Goal: Transaction & Acquisition: Purchase product/service

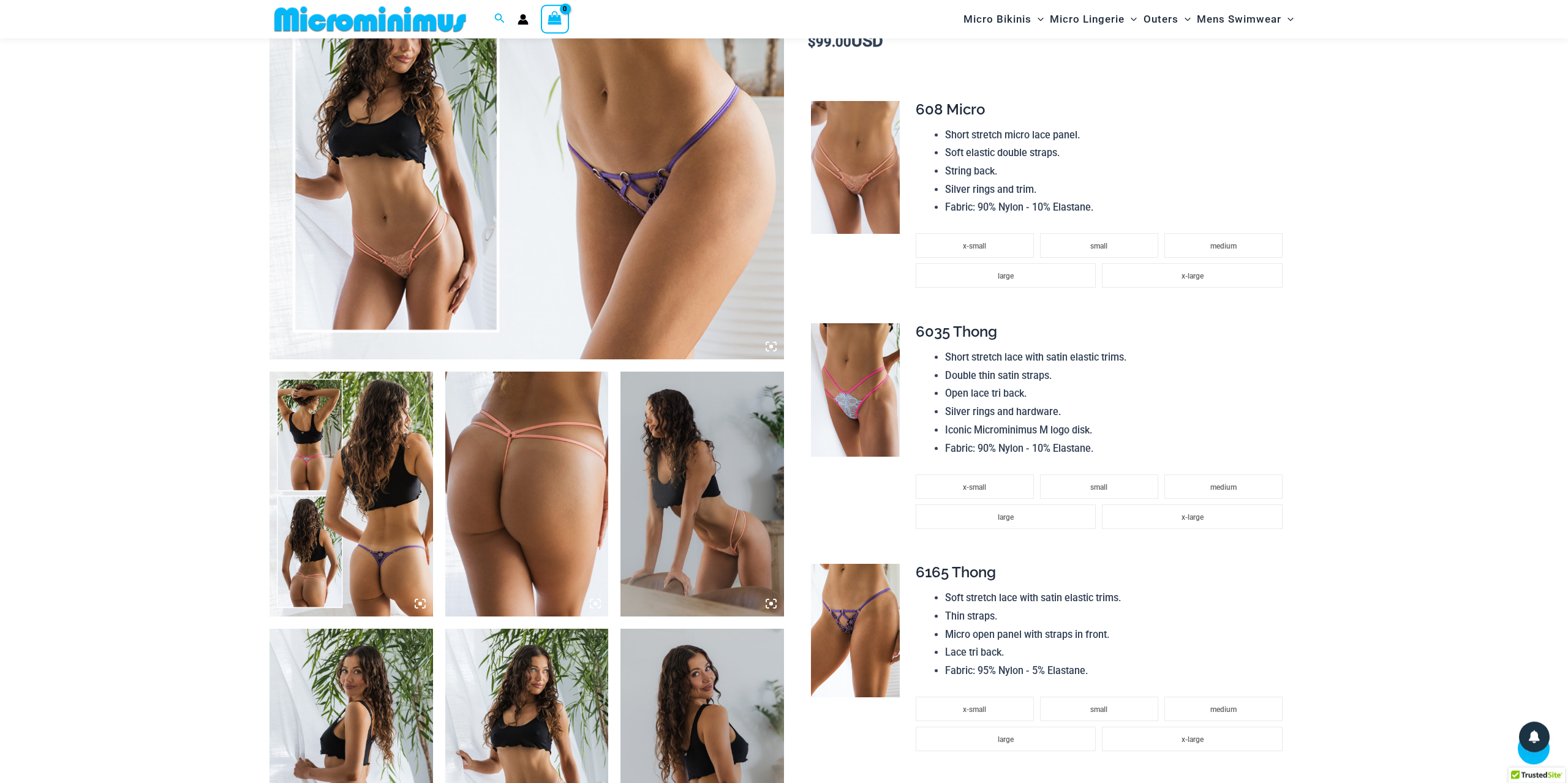
scroll to position [529, 0]
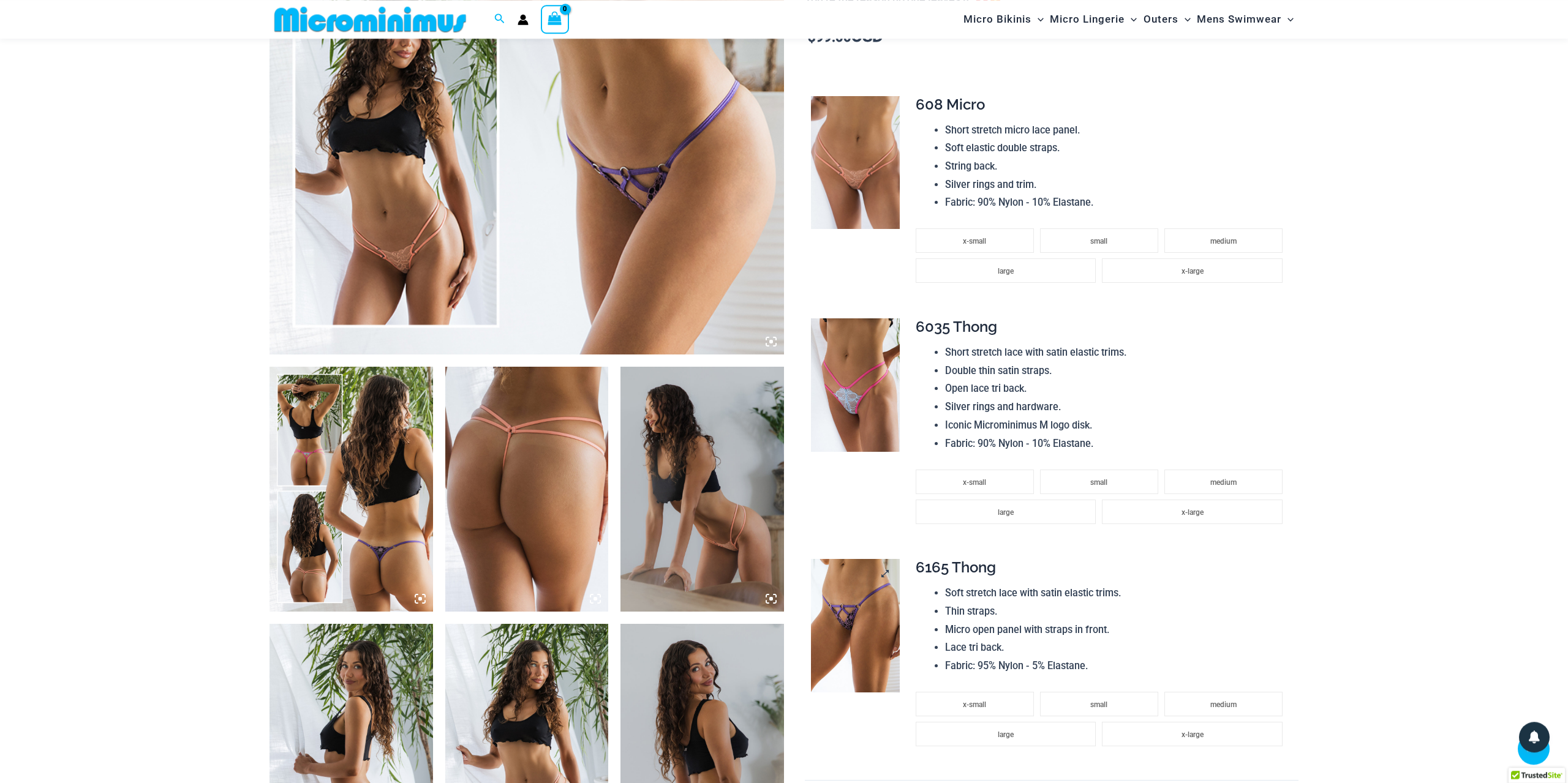
click at [856, 624] on img at bounding box center [855, 626] width 89 height 133
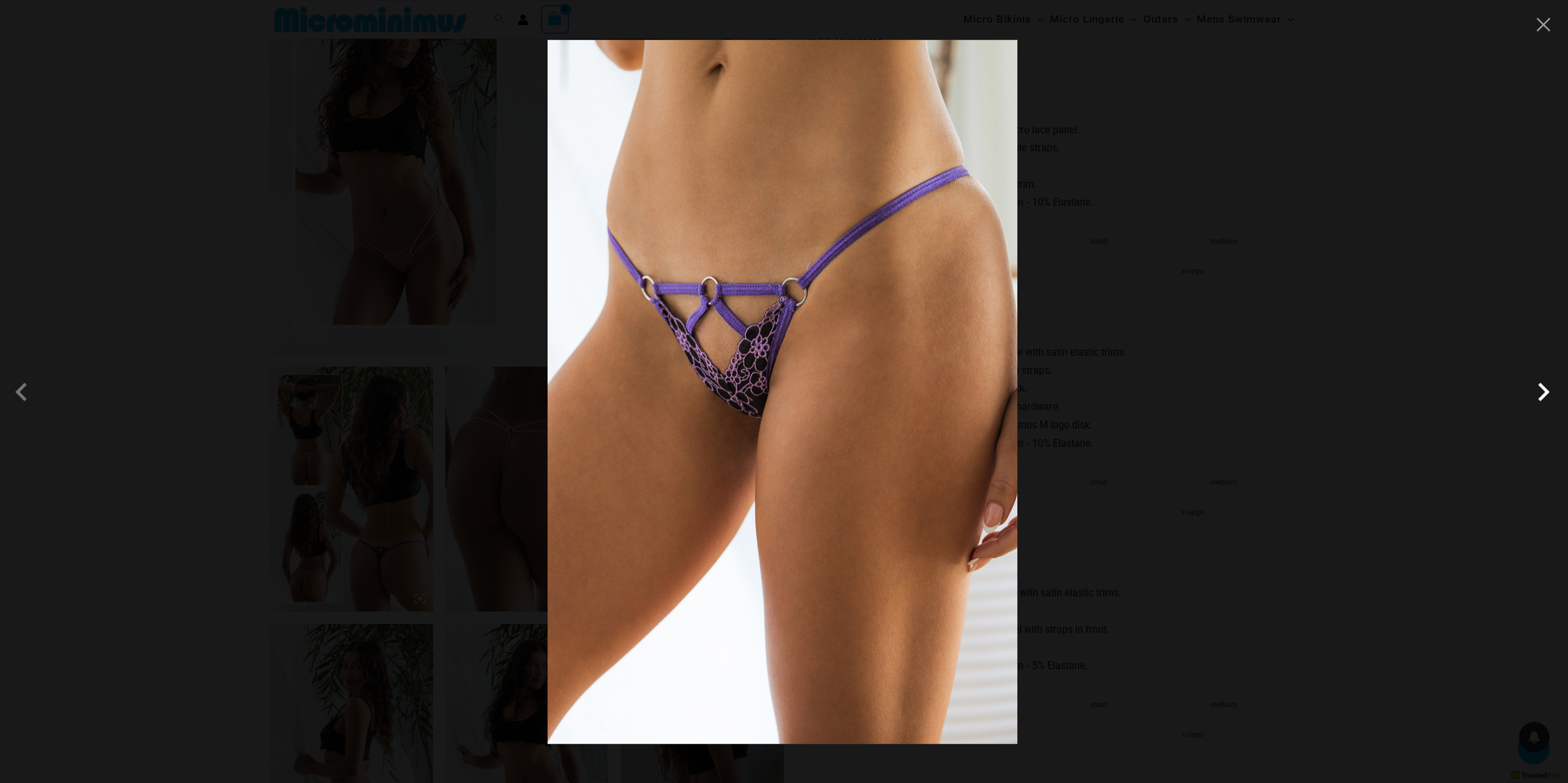
click at [1545, 390] on span at bounding box center [1543, 392] width 37 height 37
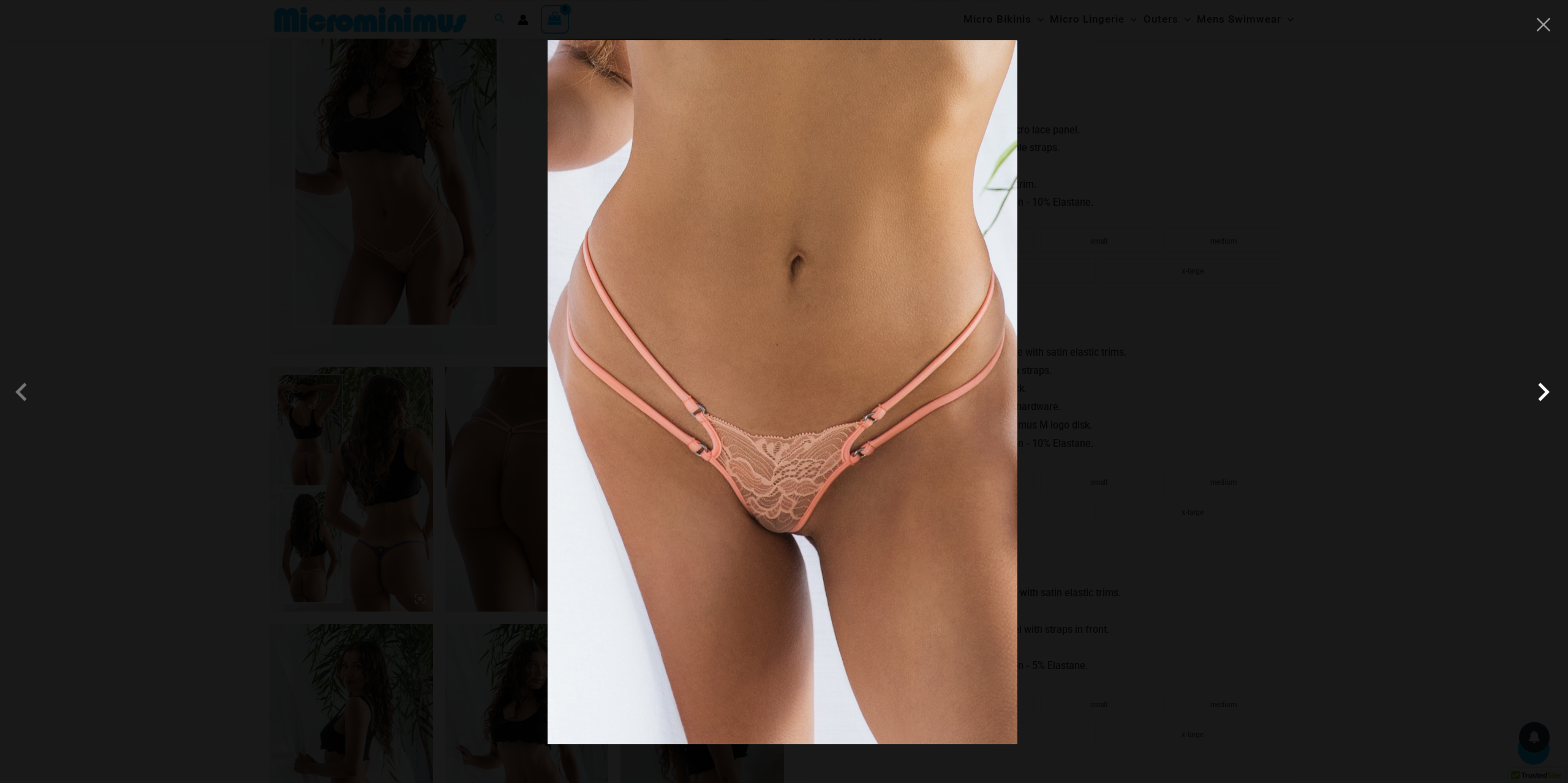
click at [1545, 390] on span at bounding box center [1543, 392] width 37 height 37
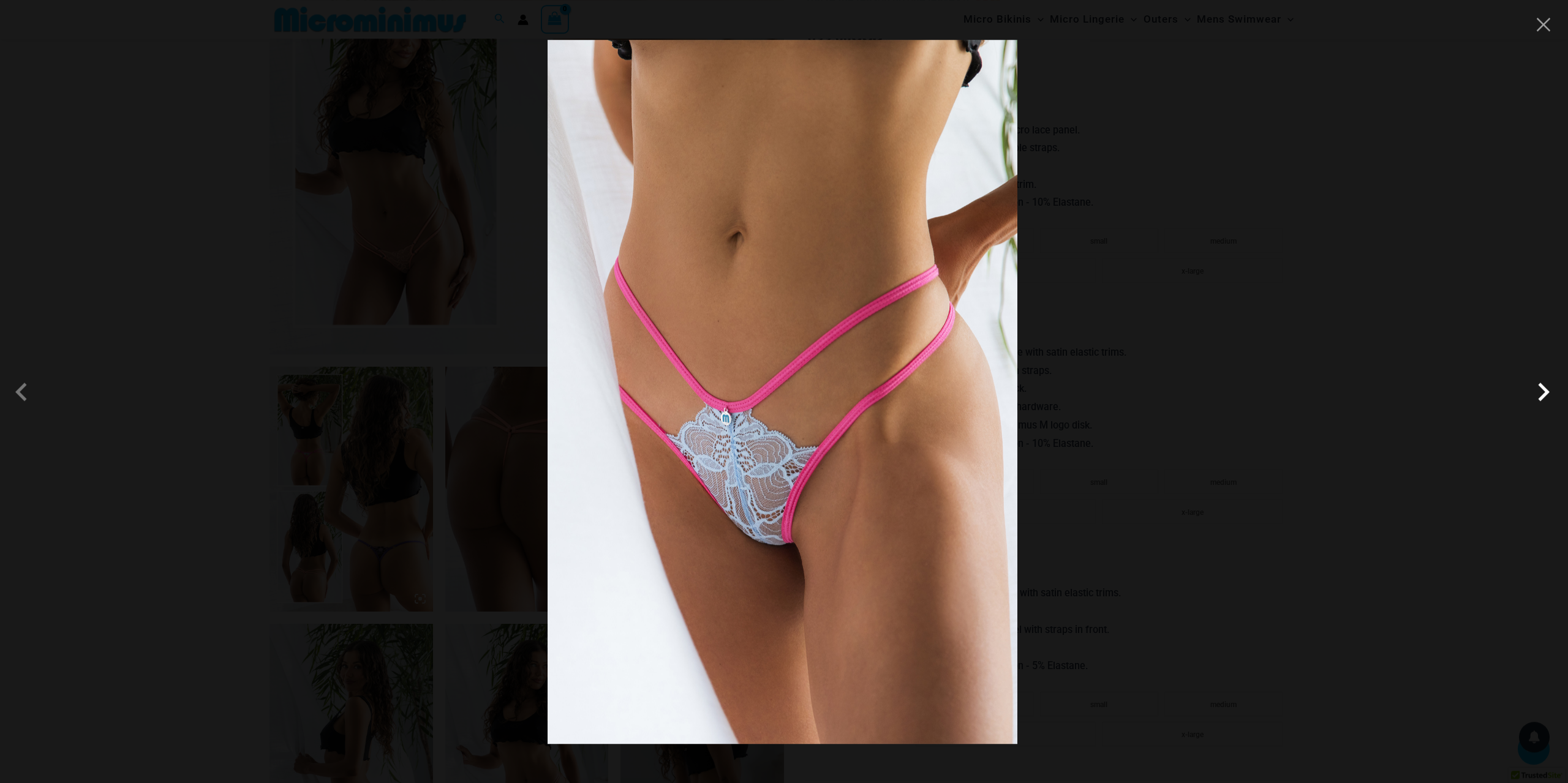
click at [1545, 390] on span at bounding box center [1543, 392] width 37 height 37
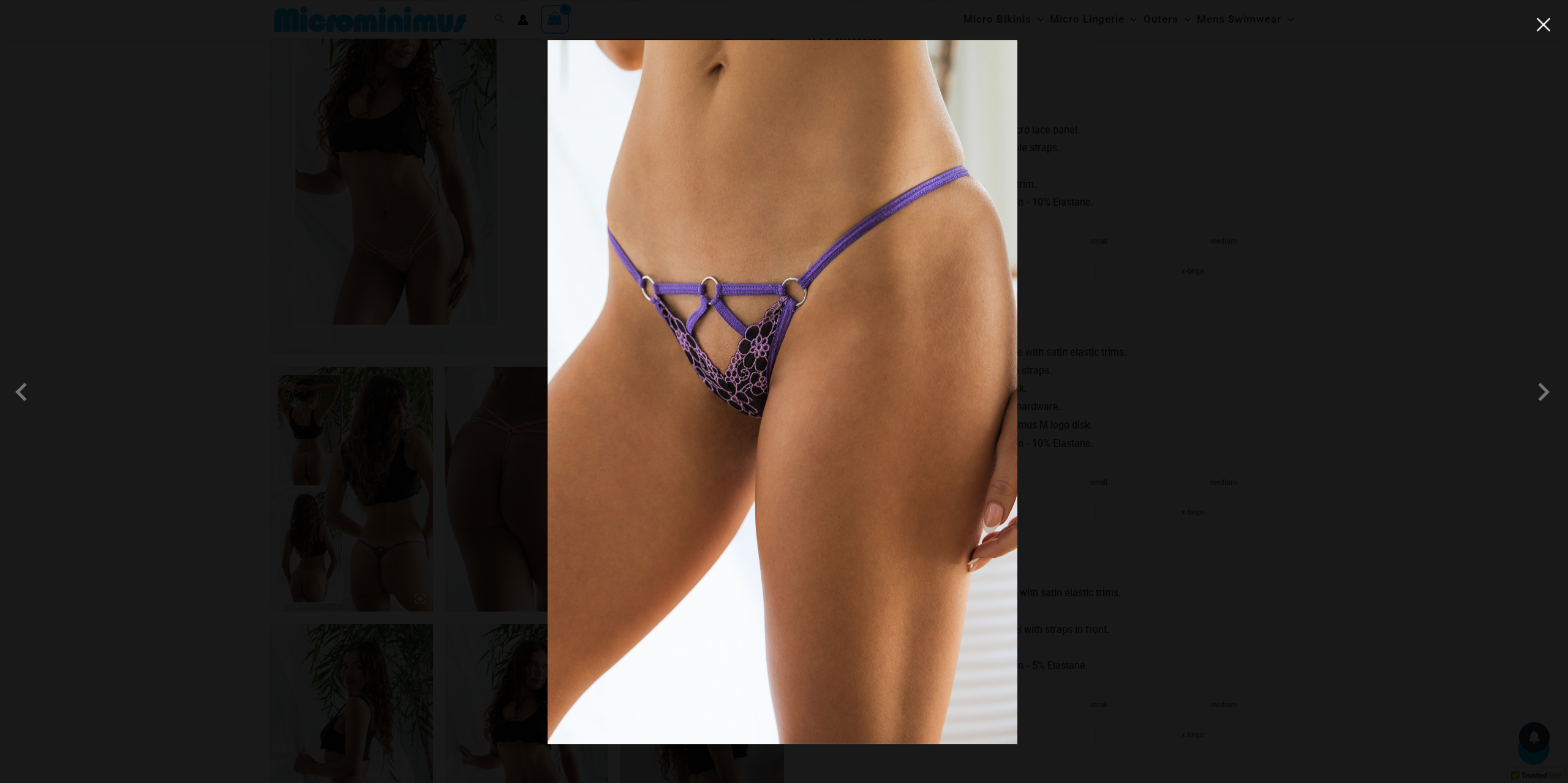
click at [1544, 33] on button "Close" at bounding box center [1544, 24] width 19 height 19
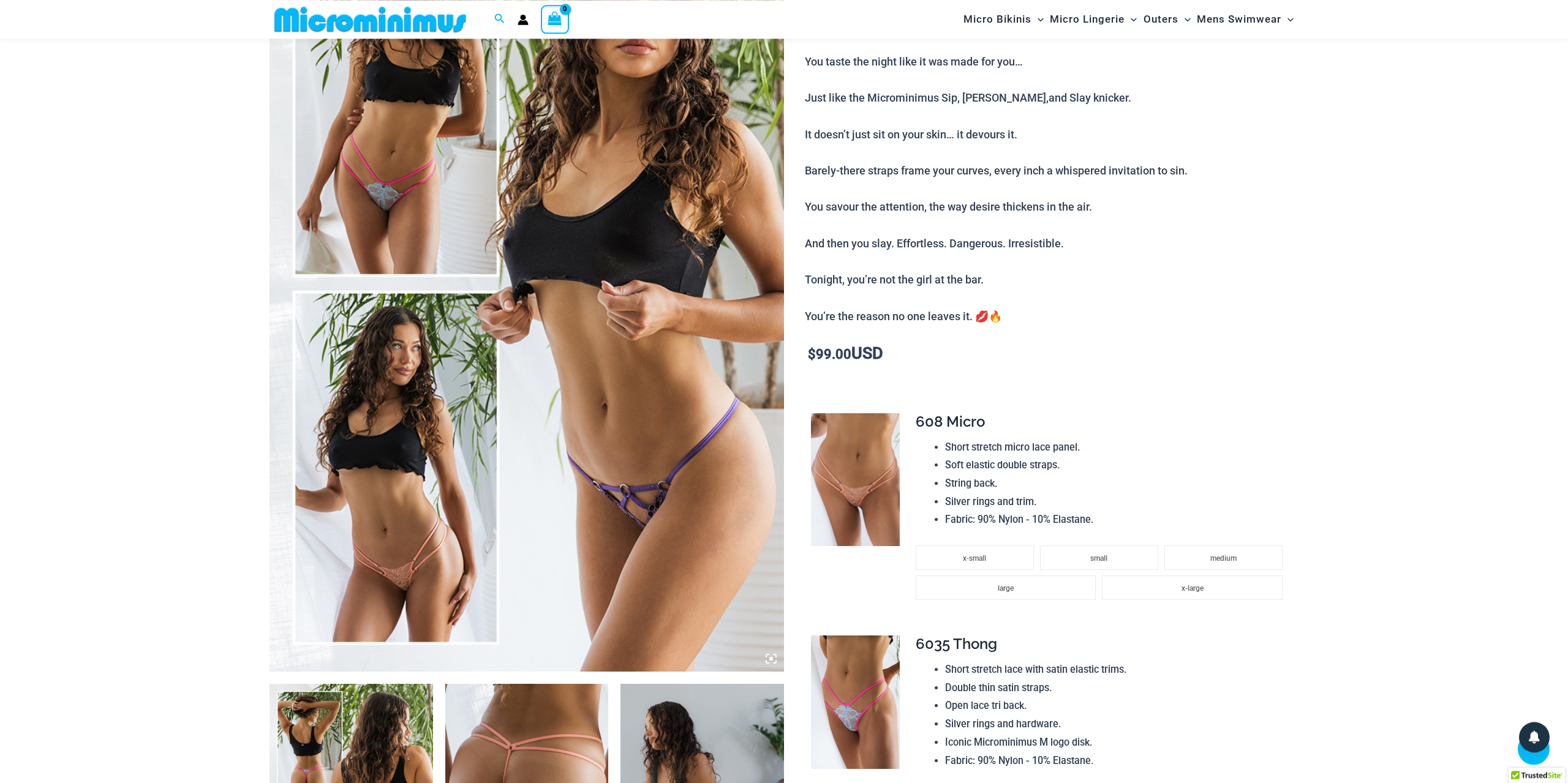
scroll to position [218, 0]
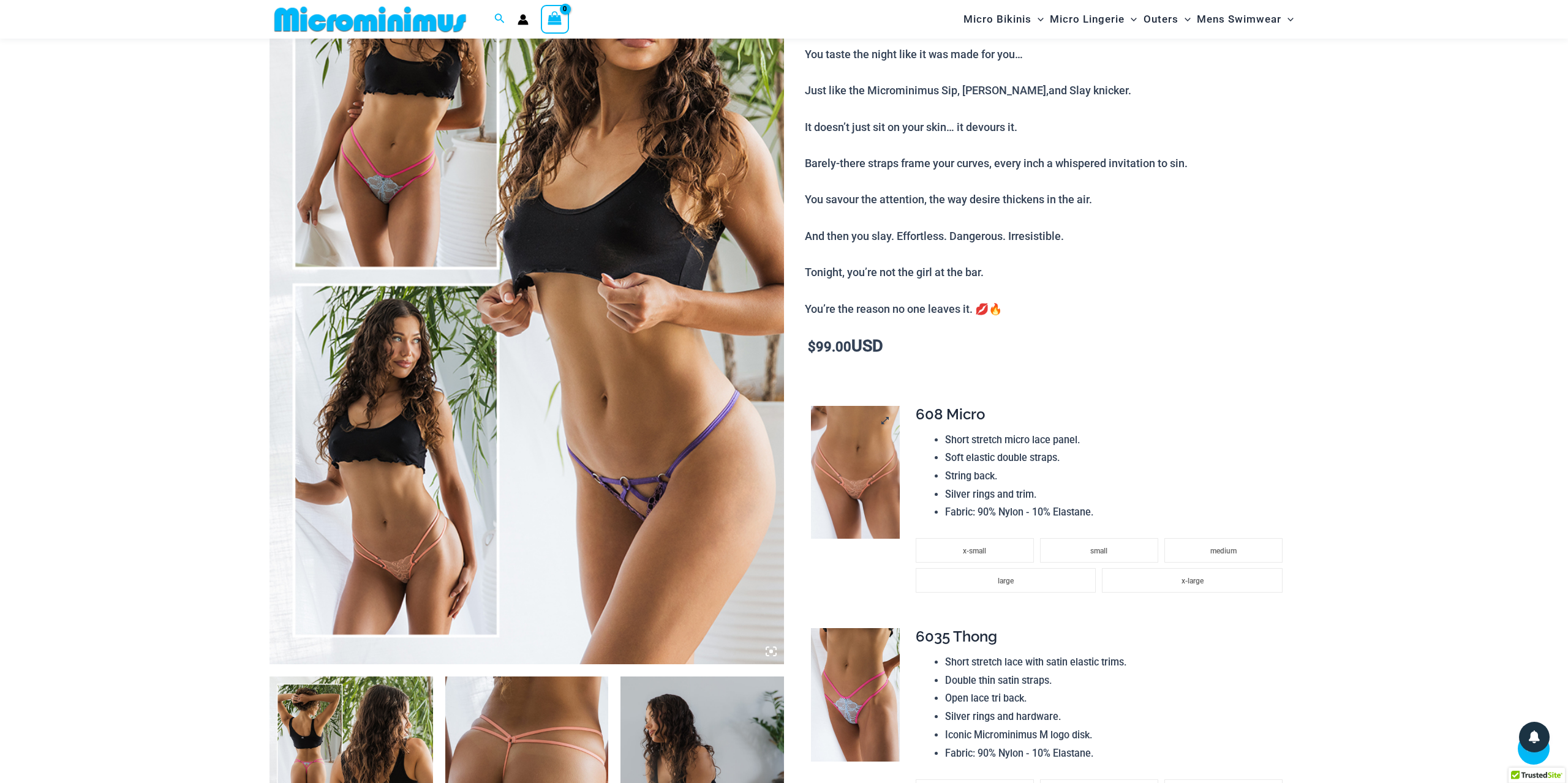
click at [860, 477] on img at bounding box center [855, 473] width 89 height 133
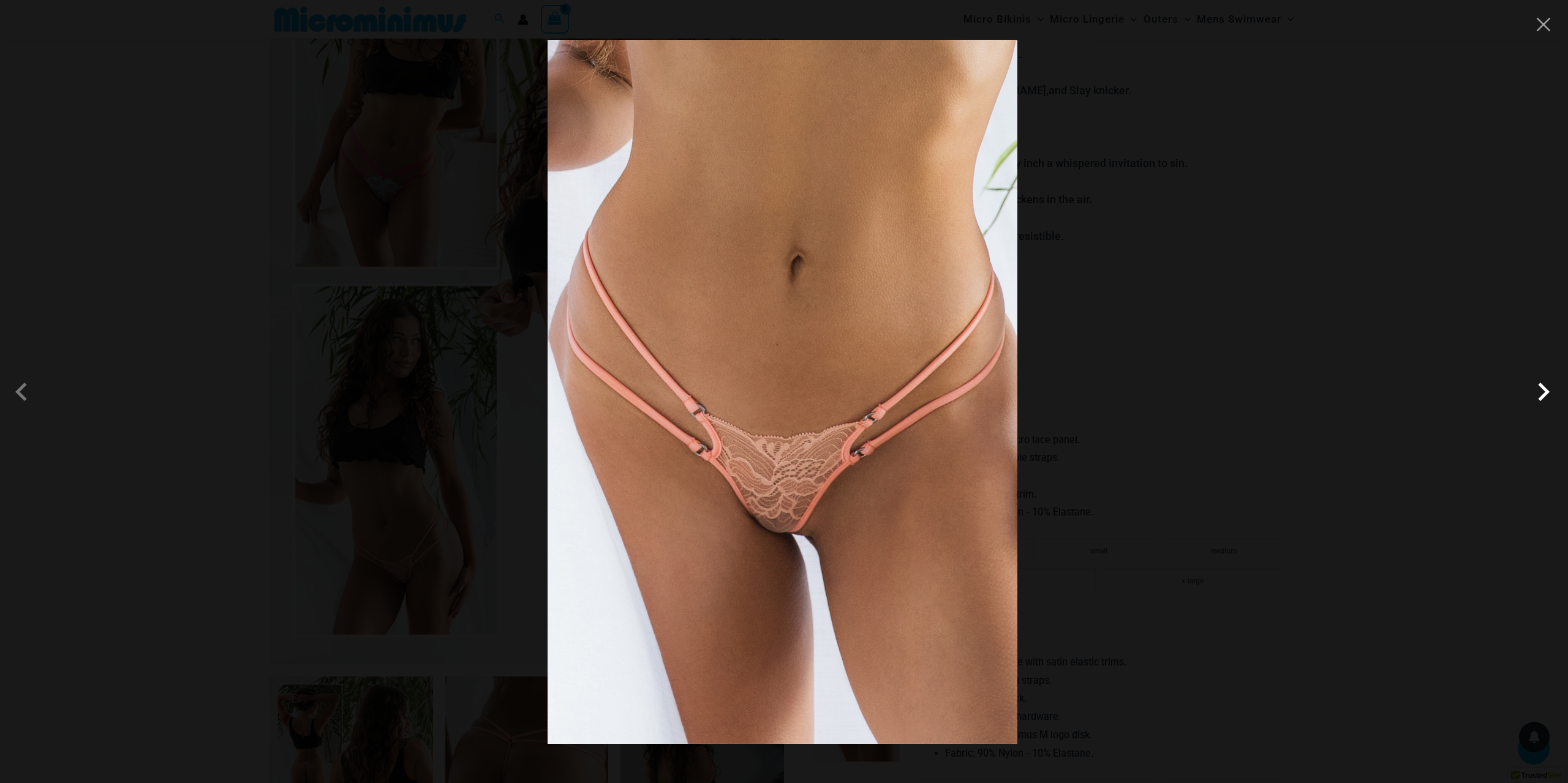
click at [1541, 395] on span at bounding box center [1543, 392] width 37 height 37
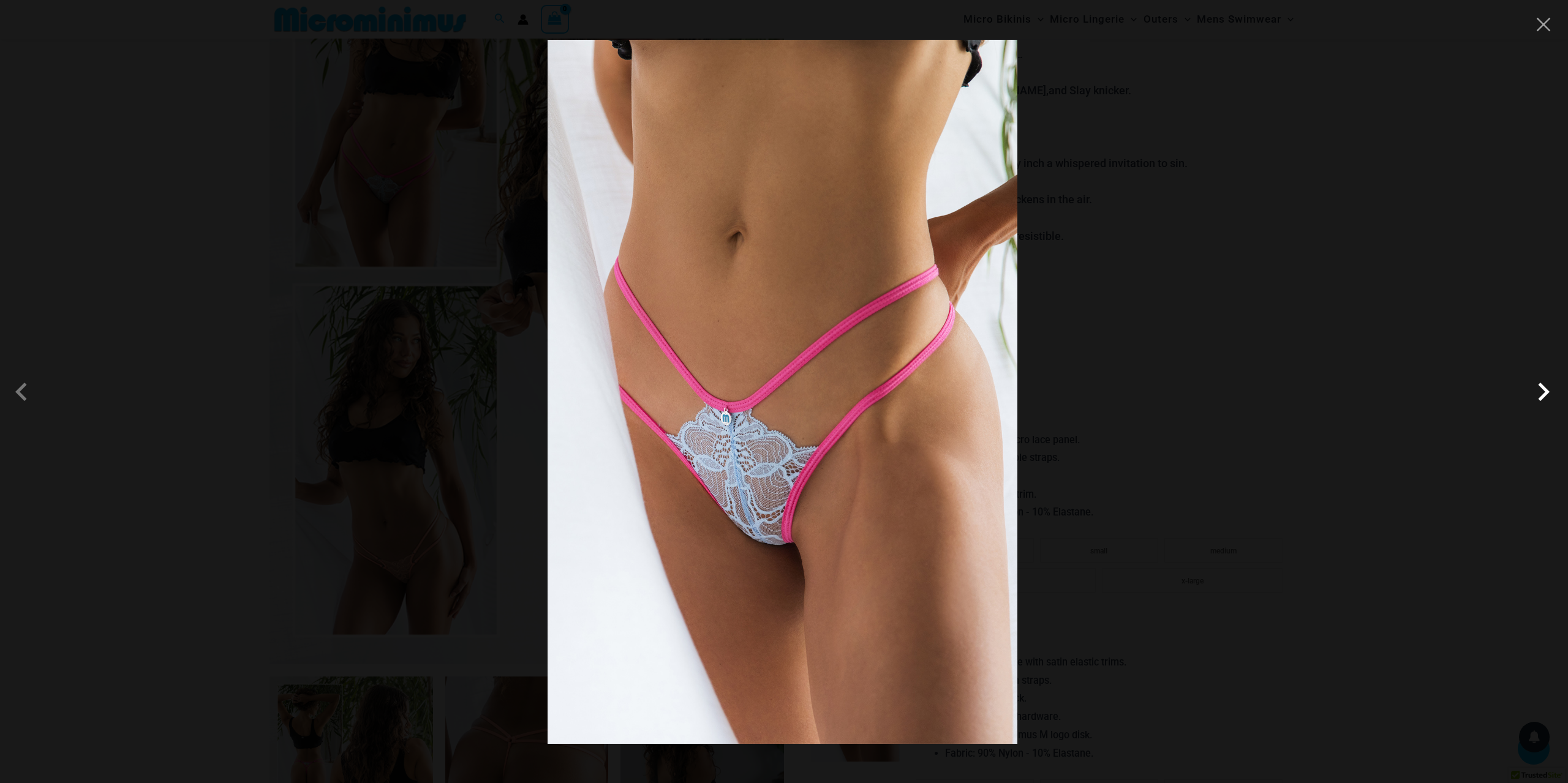
click at [1541, 395] on span at bounding box center [1543, 392] width 37 height 37
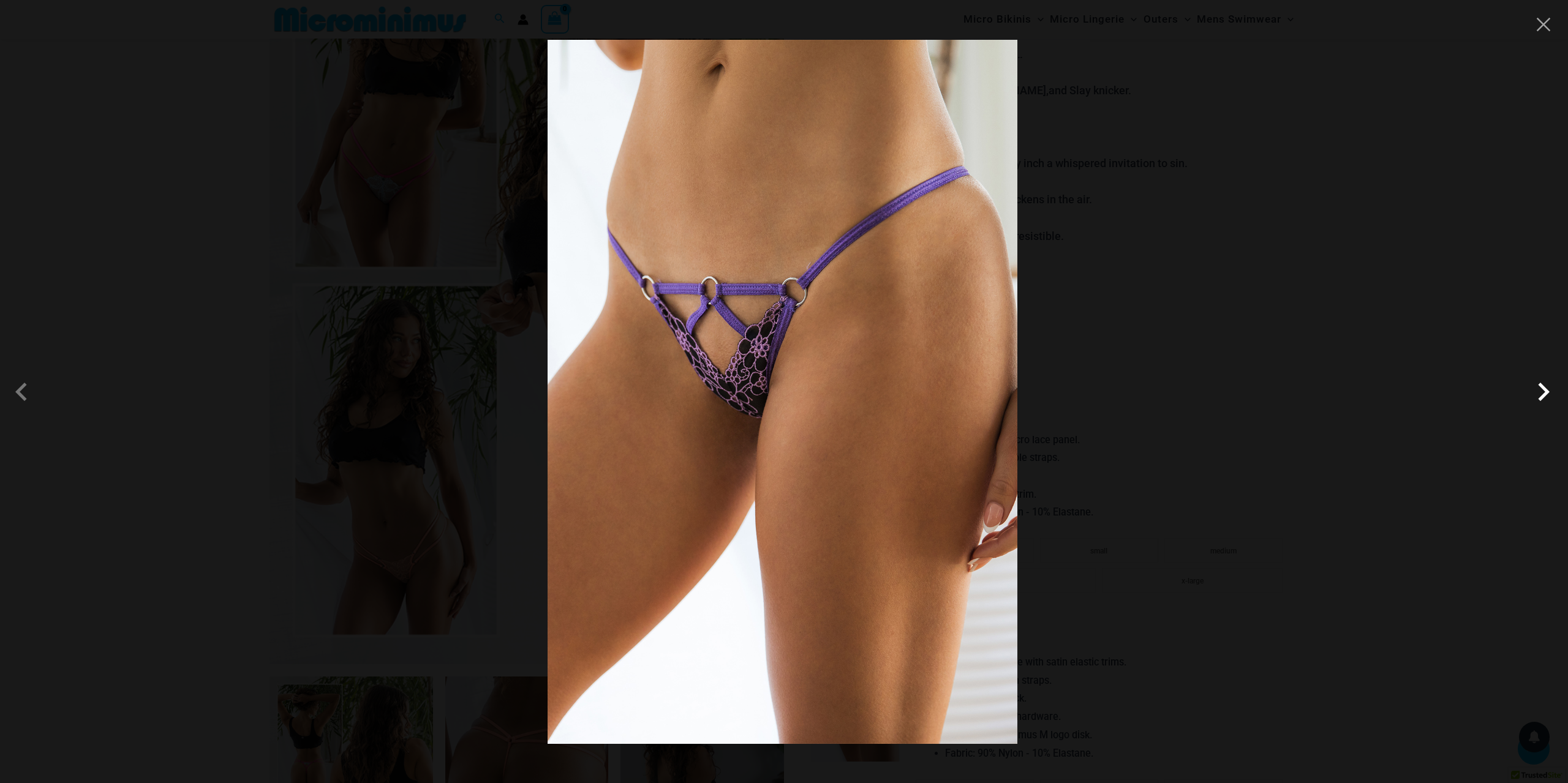
click at [1541, 395] on span at bounding box center [1543, 392] width 37 height 37
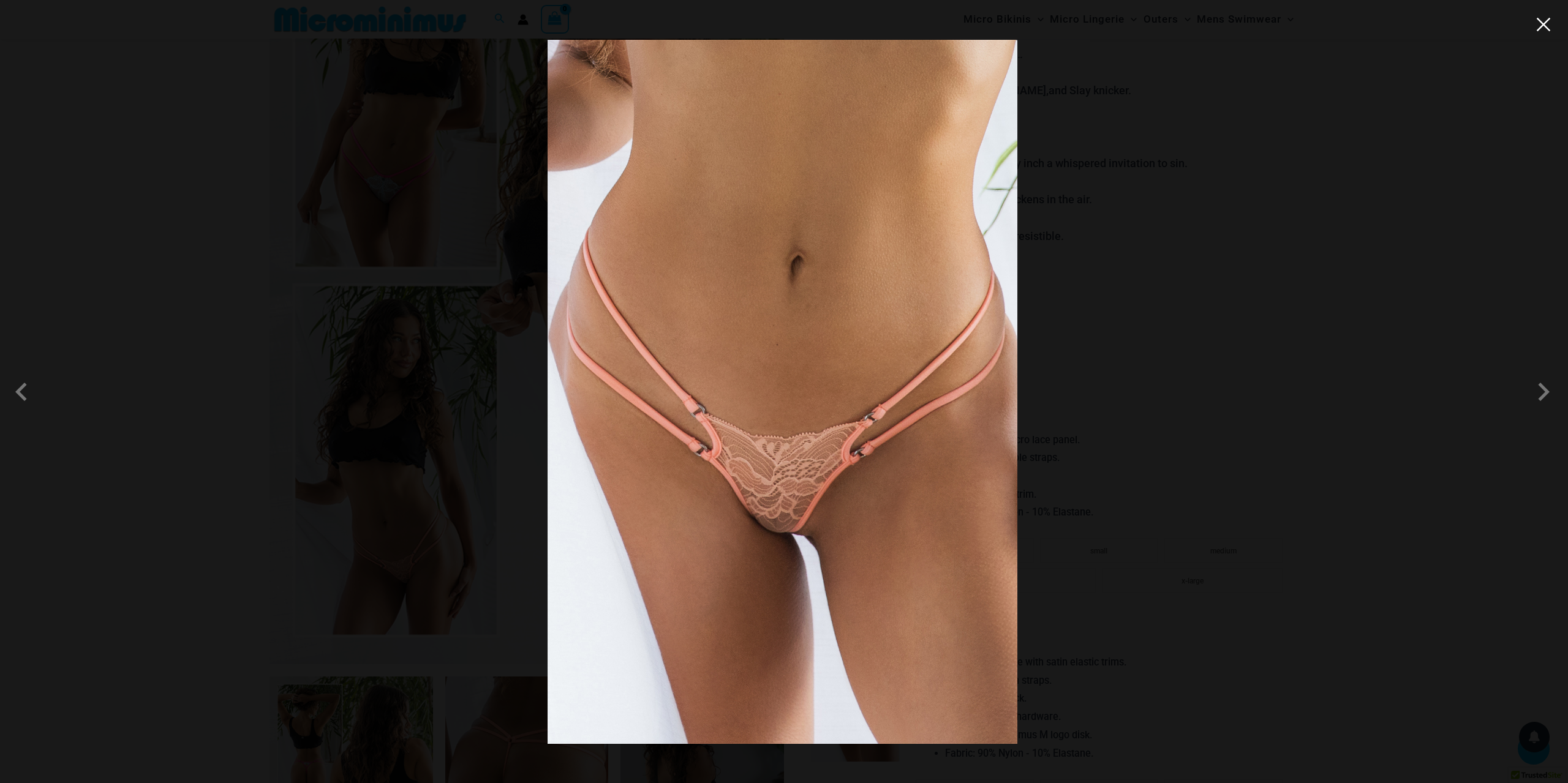
click at [1544, 27] on button "Close" at bounding box center [1544, 24] width 19 height 19
